Goal: Transaction & Acquisition: Book appointment/travel/reservation

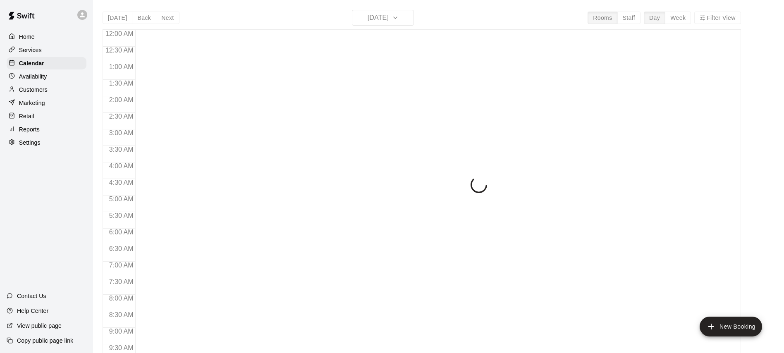
scroll to position [462, 0]
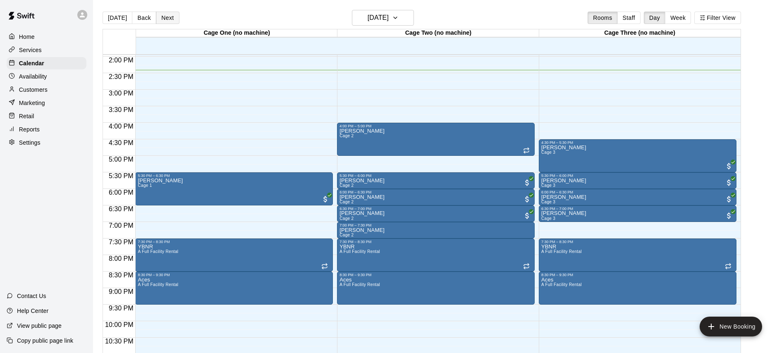
click at [166, 19] on button "Next" at bounding box center [167, 18] width 23 height 12
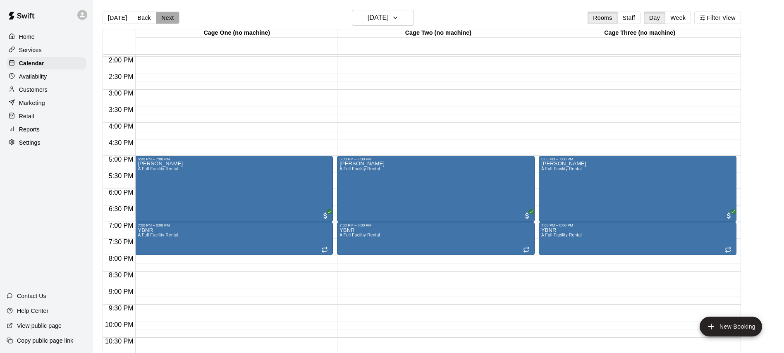
click at [159, 18] on button "Next" at bounding box center [167, 18] width 23 height 12
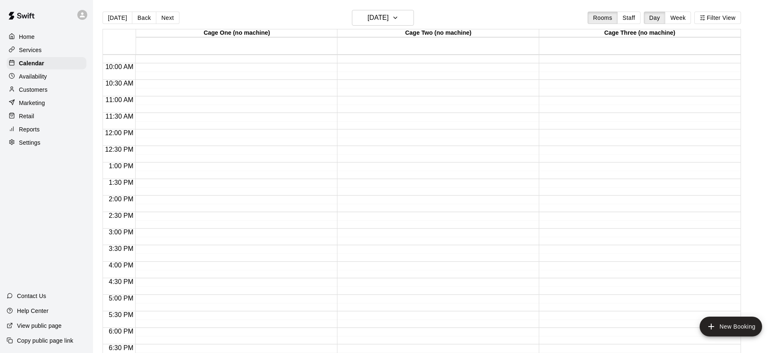
scroll to position [486, 0]
click at [732, 323] on button "New Booking" at bounding box center [731, 327] width 62 height 20
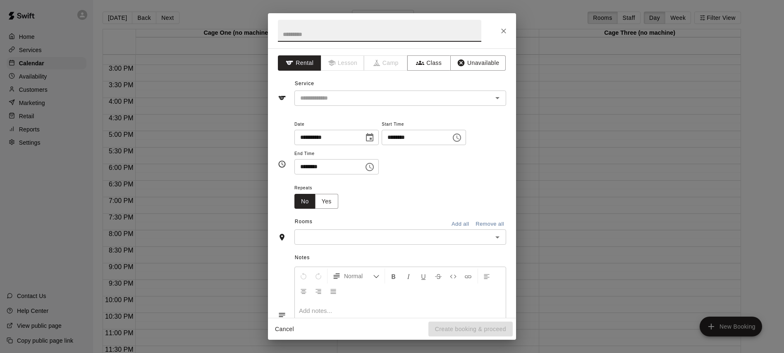
click at [331, 36] on input "text" at bounding box center [379, 31] width 203 height 22
type input "**********"
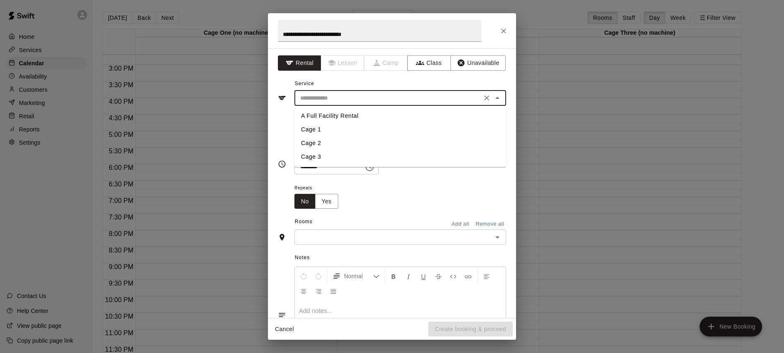
click at [326, 98] on input "text" at bounding box center [388, 98] width 182 height 10
click at [335, 113] on li "A Full Facility Rental" at bounding box center [400, 116] width 212 height 14
type input "**********"
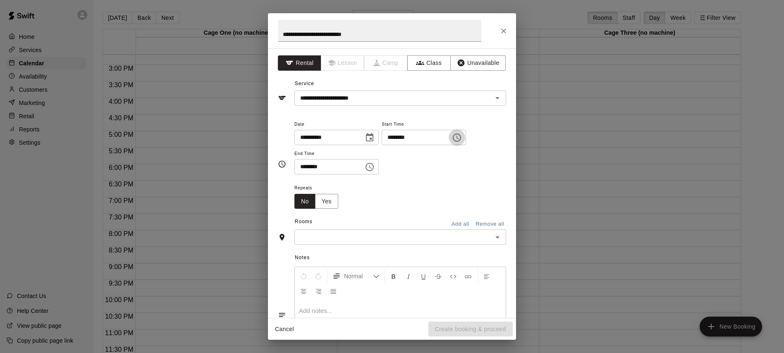
click at [462, 137] on icon "Choose time, selected time is 2:00 PM" at bounding box center [457, 138] width 10 height 10
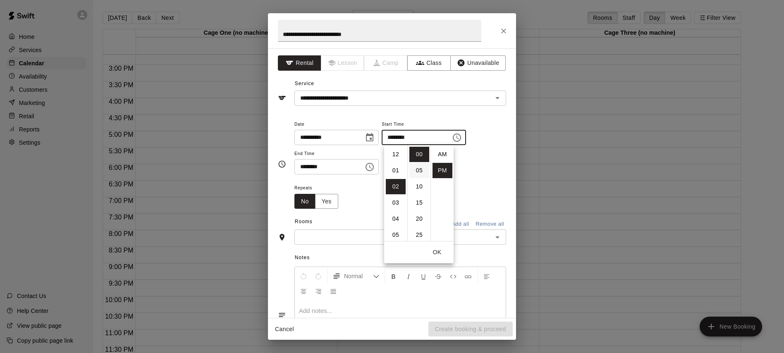
scroll to position [15, 0]
click at [399, 205] on li "05" at bounding box center [396, 202] width 20 height 15
type input "********"
click at [354, 192] on div "Repeats No Yes" at bounding box center [400, 196] width 212 height 26
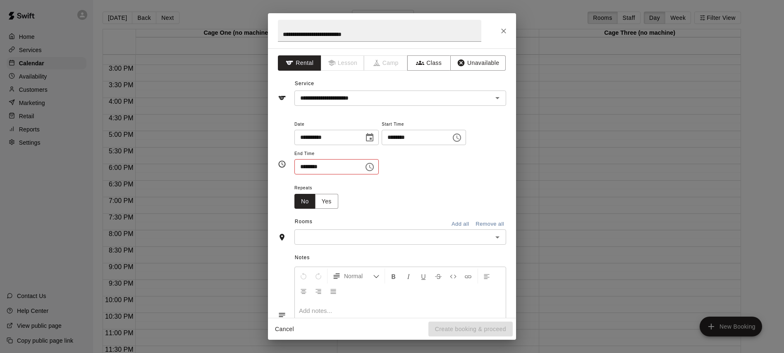
click at [302, 166] on input "********" at bounding box center [326, 166] width 64 height 15
click at [370, 164] on icon "Choose time, selected time is 2:30 PM" at bounding box center [370, 167] width 8 height 8
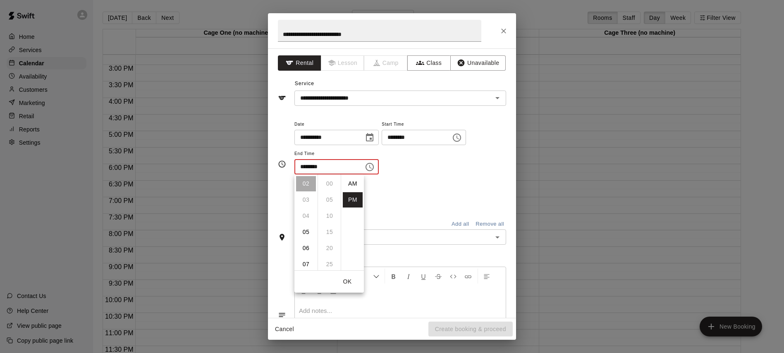
scroll to position [15, 0]
click at [303, 261] on li "07" at bounding box center [306, 264] width 20 height 15
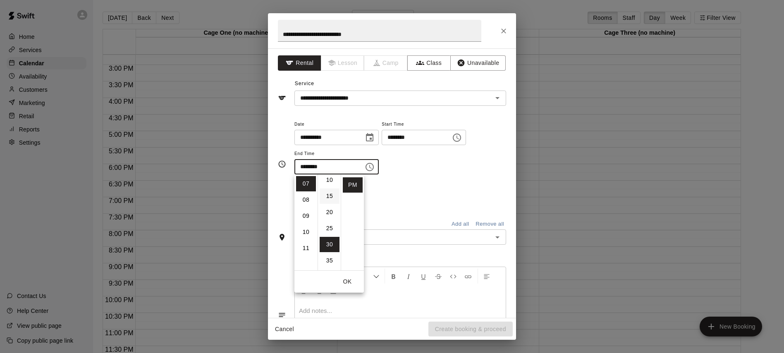
scroll to position [0, 0]
click at [329, 182] on li "00" at bounding box center [330, 183] width 20 height 15
type input "********"
click at [401, 187] on div "Repeats No Yes" at bounding box center [400, 196] width 212 height 26
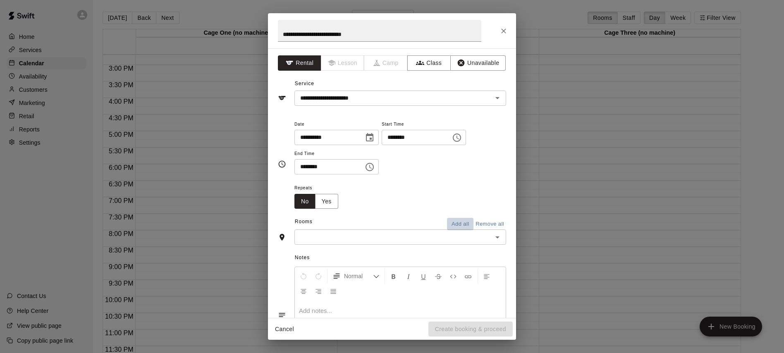
click at [461, 221] on button "Add all" at bounding box center [460, 224] width 26 height 13
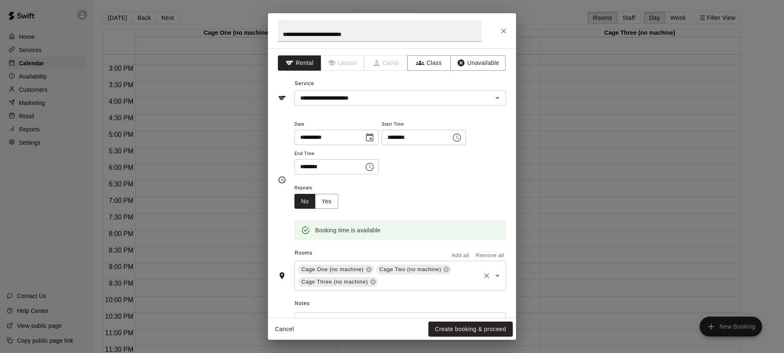
scroll to position [106, 0]
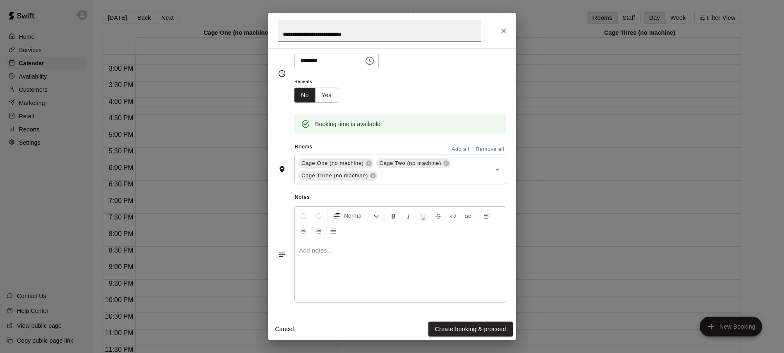
click at [448, 329] on button "Create booking & proceed" at bounding box center [470, 329] width 84 height 15
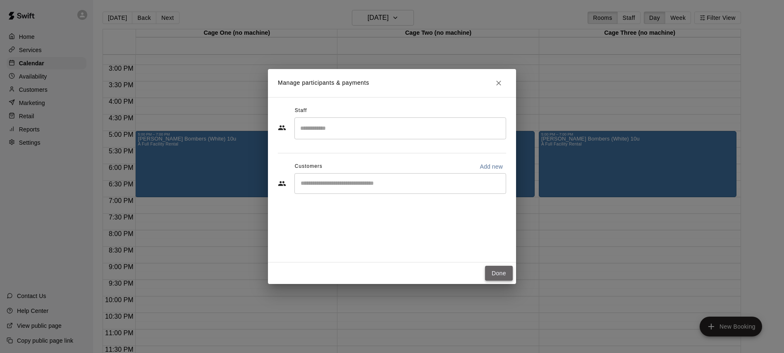
click at [507, 278] on button "Done" at bounding box center [499, 273] width 28 height 15
